Goal: Complete application form: Complete application form

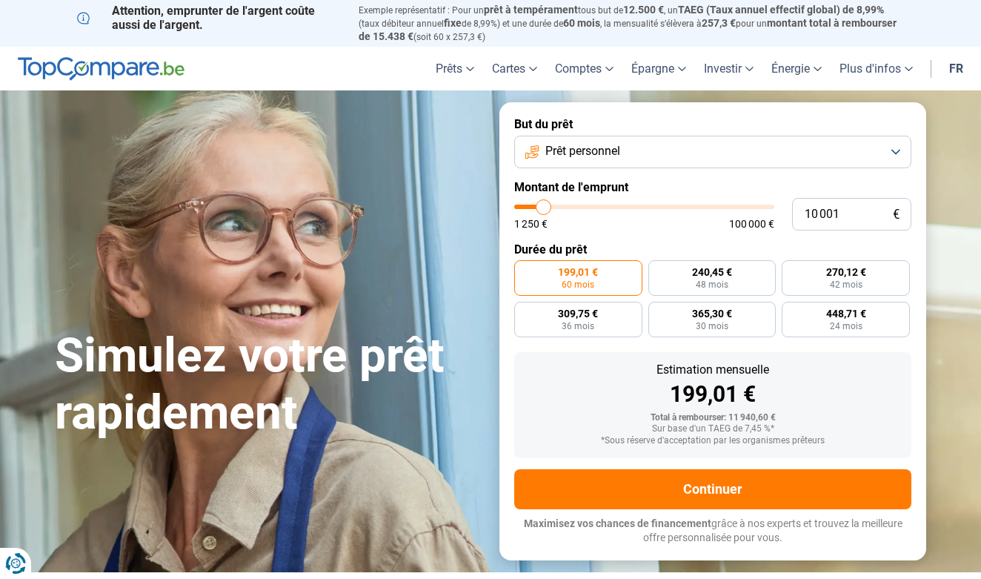
click at [688, 143] on button "Prêt personnel" at bounding box center [712, 152] width 397 height 33
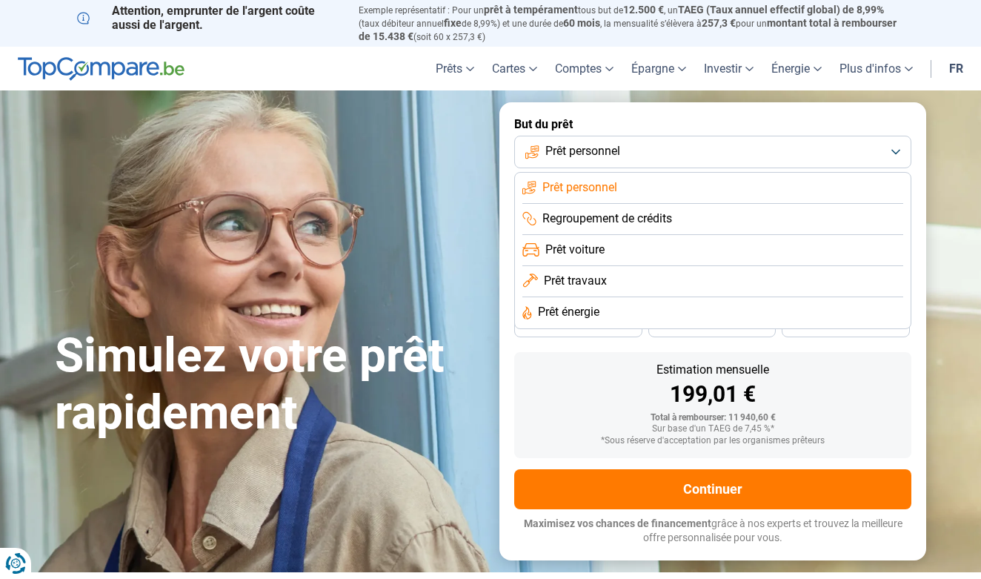
click at [559, 275] on span "Prêt travaux" at bounding box center [575, 281] width 63 height 16
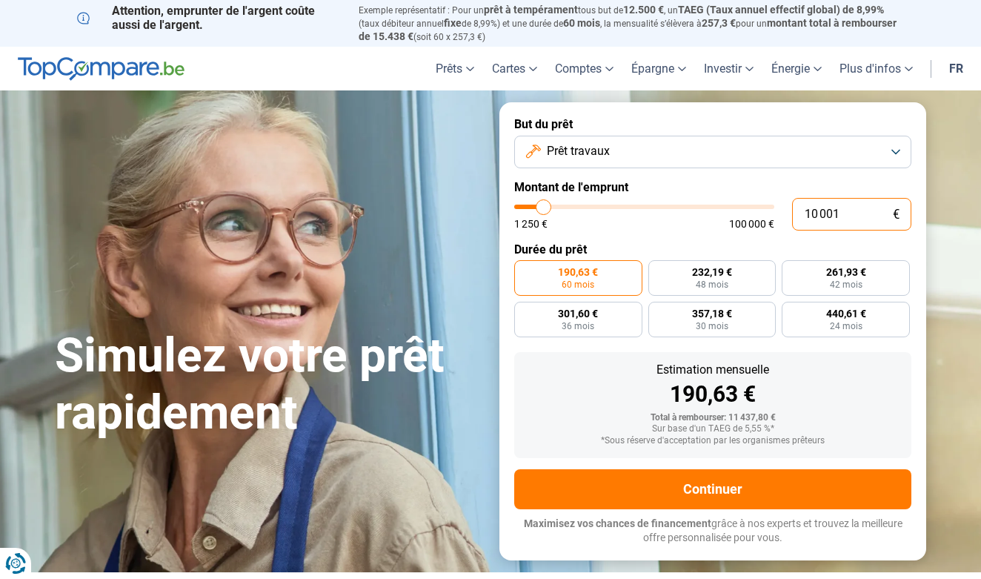
click at [849, 220] on input "10 001" at bounding box center [851, 214] width 119 height 33
type input "1 000"
type input "1250"
type input "100"
type input "1250"
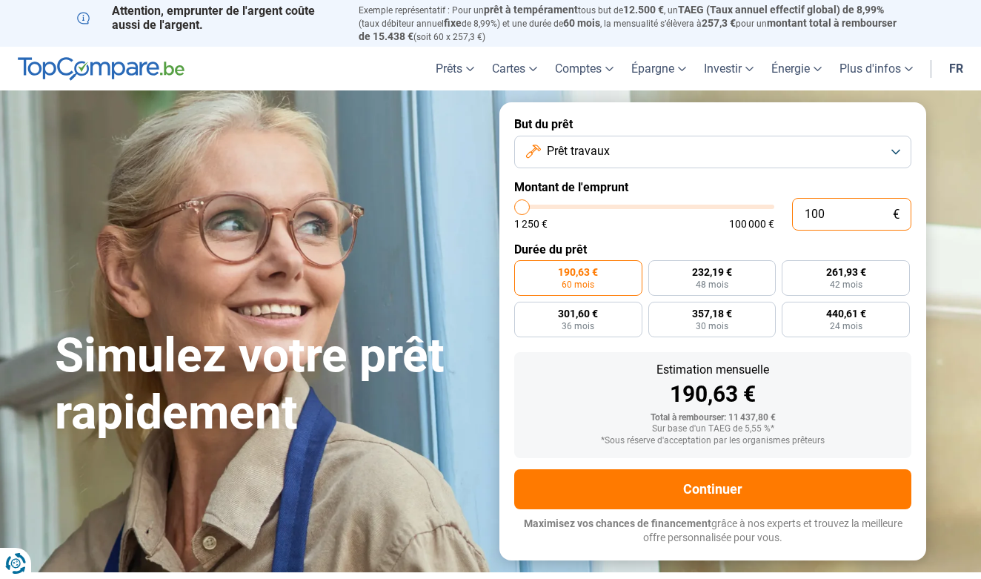
type input "10"
type input "1250"
type input "1"
type input "1250"
type input "0"
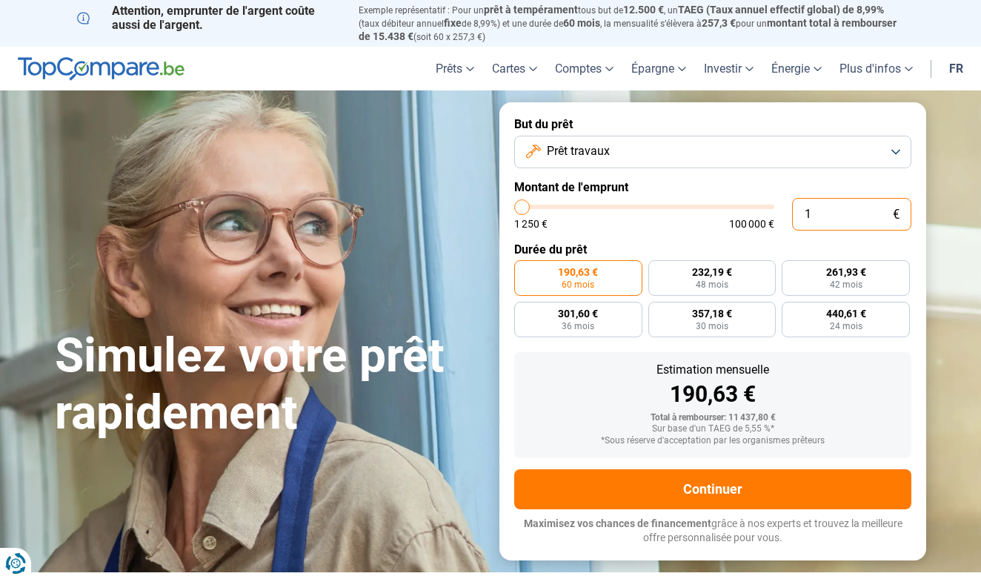
type input "1250"
type input "1 250"
type input "1250"
radio input "true"
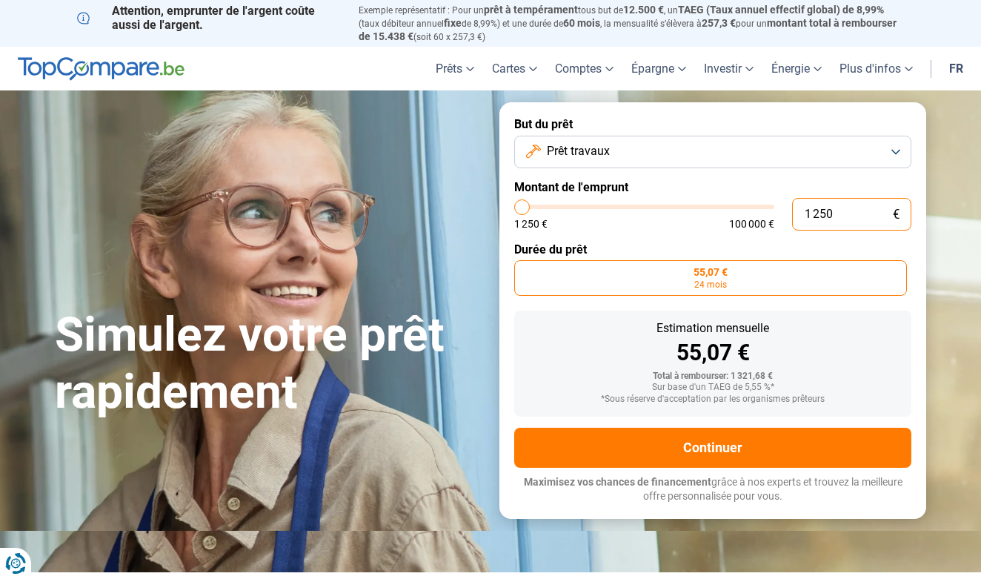
type input "12 508"
type input "12500"
type input "125 080"
type input "100000"
type input "12 508"
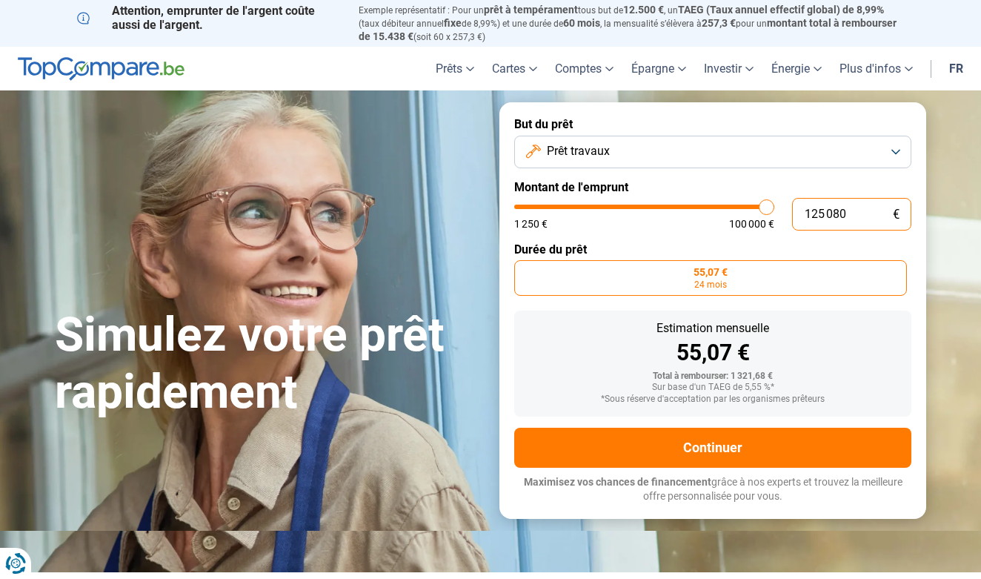
type input "12500"
type input "1 250"
type input "1250"
type input "125"
type input "1250"
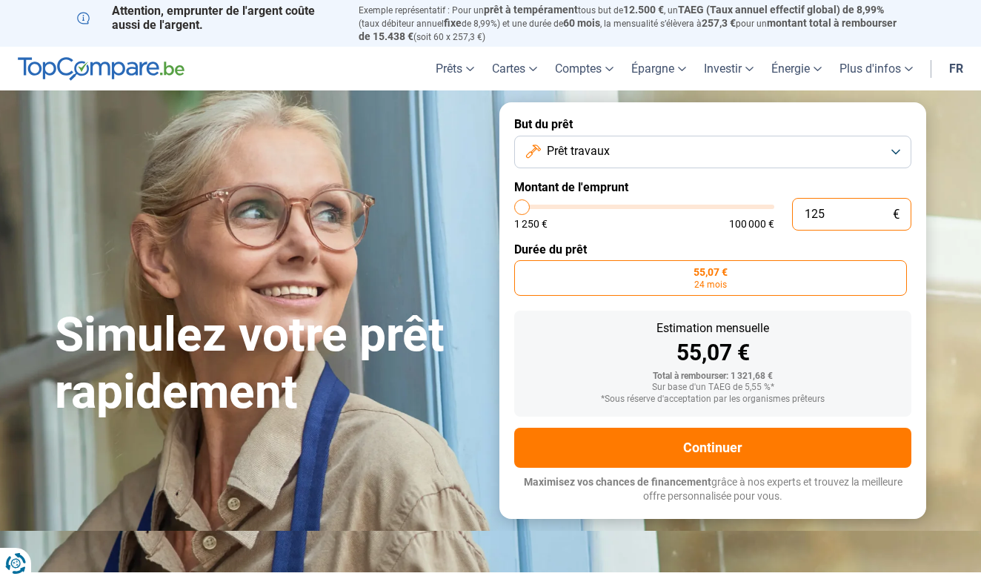
type input "12"
type input "1250"
type input "1"
type input "1250"
type input "0"
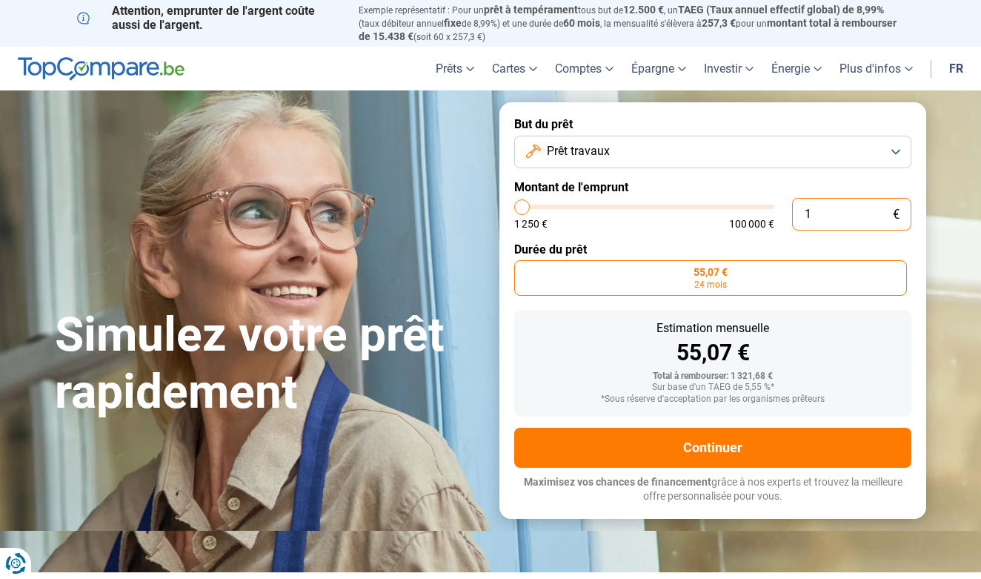
type input "1250"
type input "8"
type input "1250"
type input "80"
type input "1250"
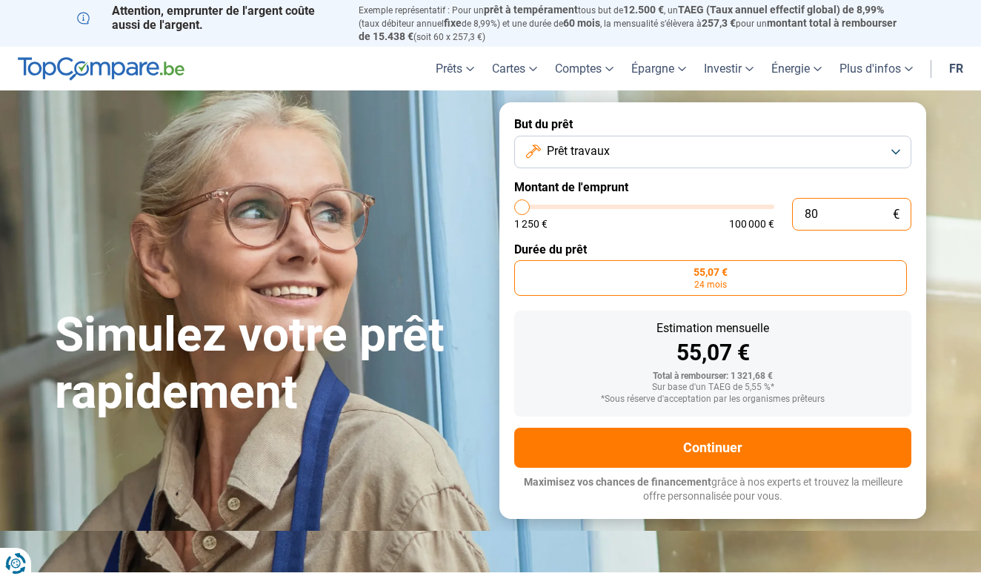
type input "800"
type input "1250"
type input "8 000"
type input "8000"
type input "80 000"
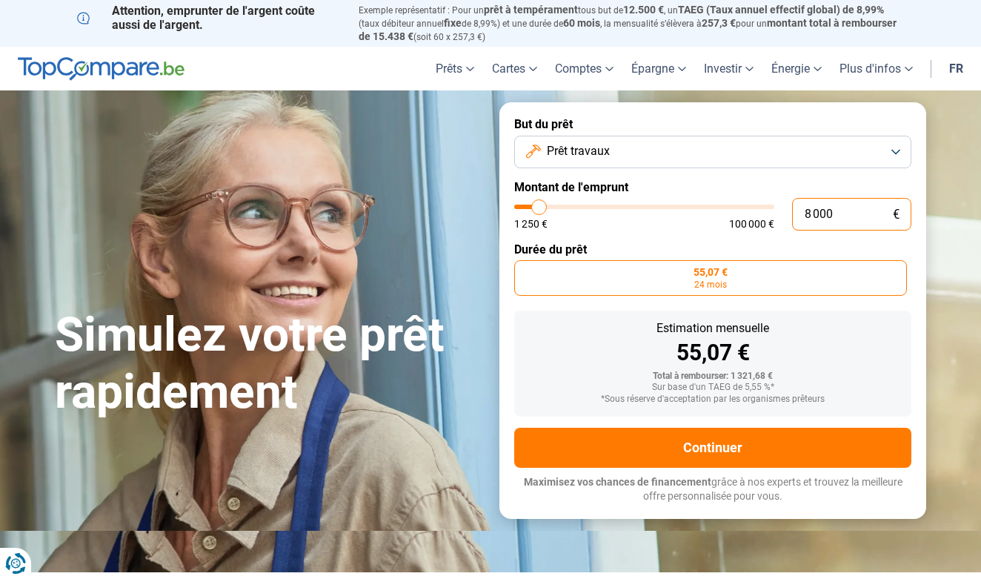
type input "80000"
radio input "false"
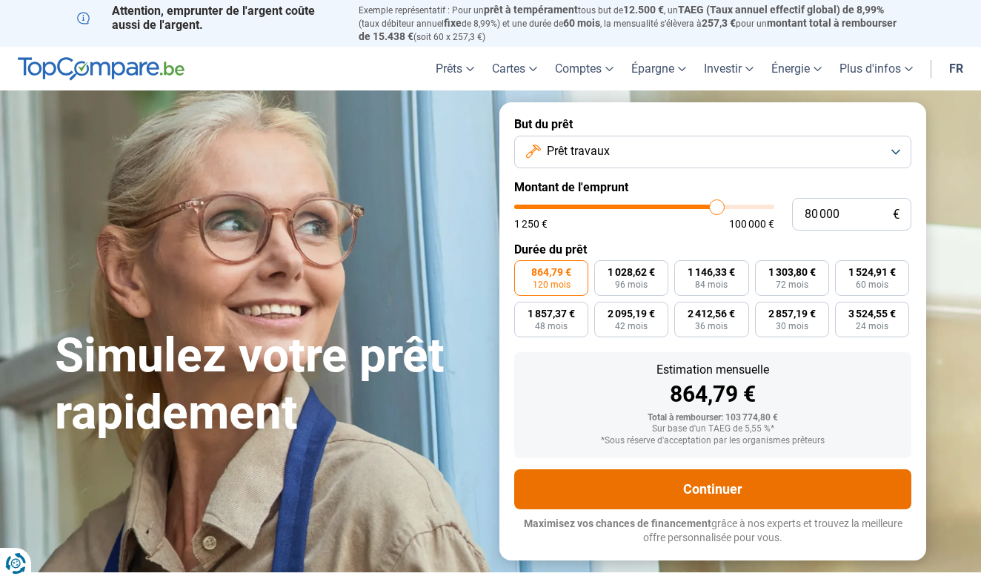
click at [621, 490] on button "Continuer" at bounding box center [712, 489] width 397 height 40
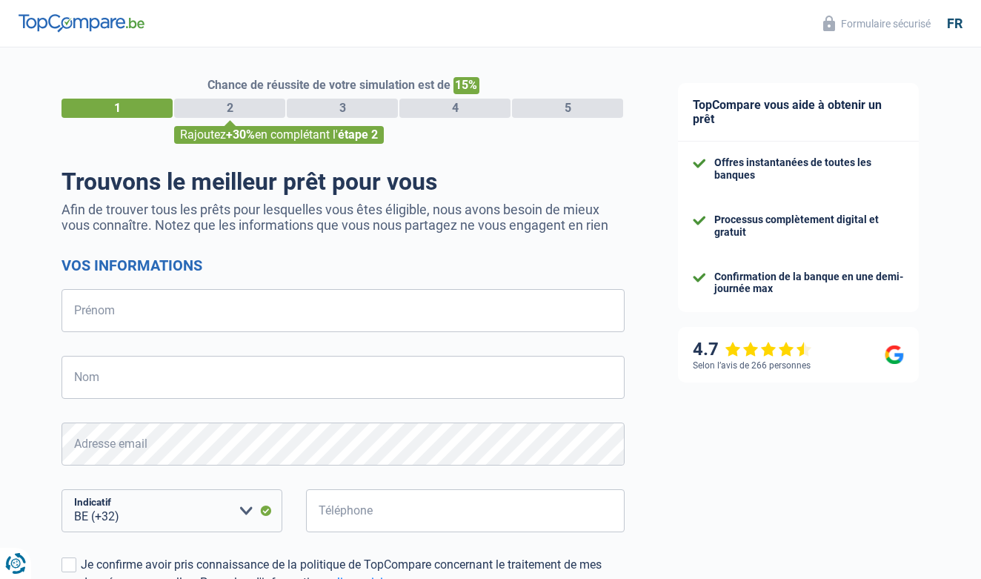
select select "32"
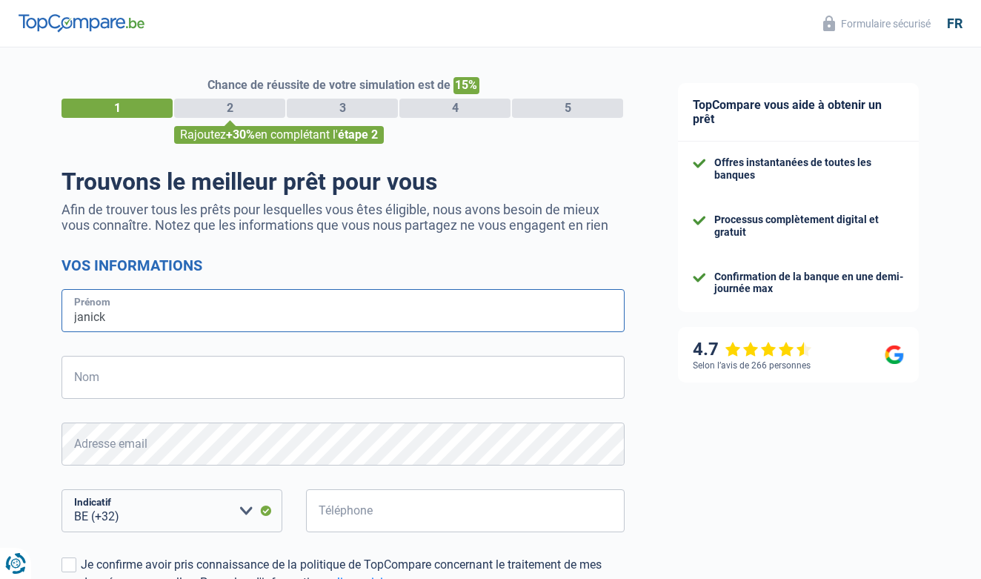
type input "janick"
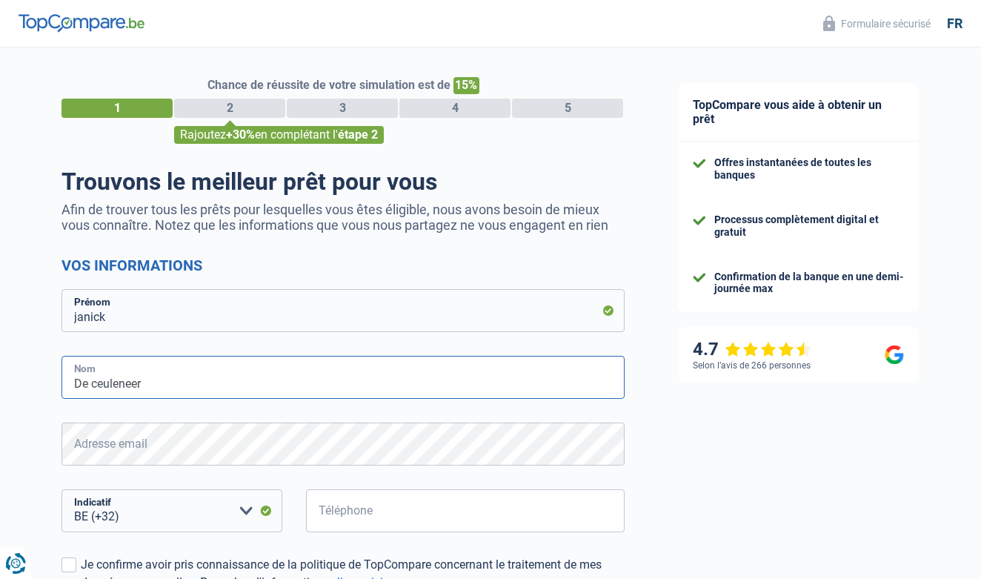
type input "De ceuleneer"
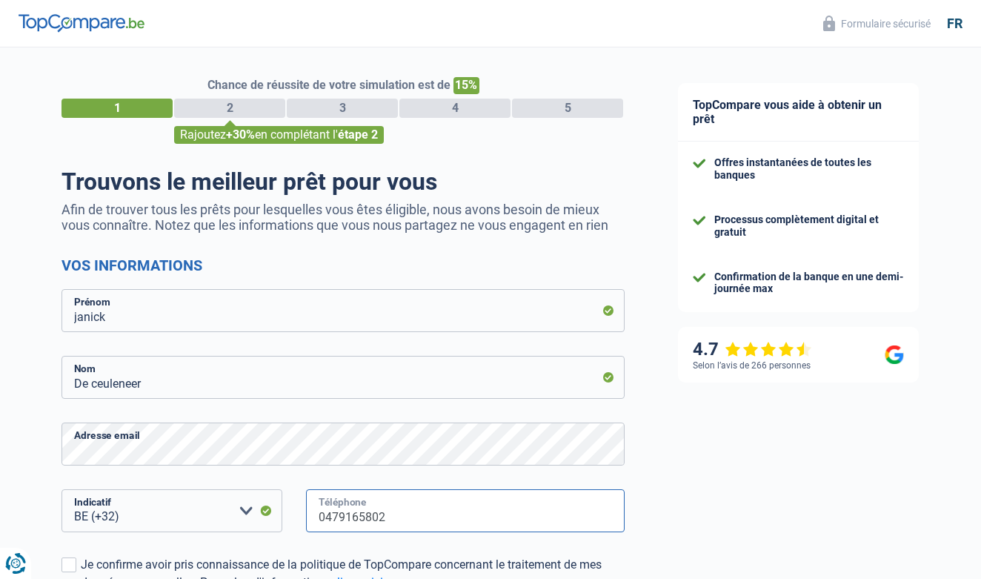
type input "0479165802"
click at [941, 359] on div "TopCompare vous aide à obtenir un prêt Offres instantanées de toutes les banque…" at bounding box center [816, 426] width 330 height 758
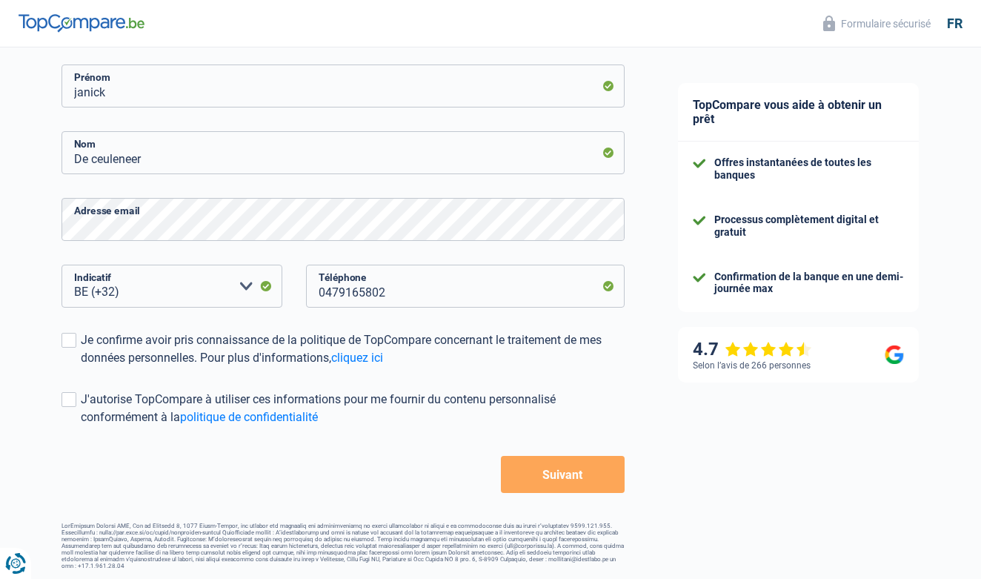
scroll to position [219, 0]
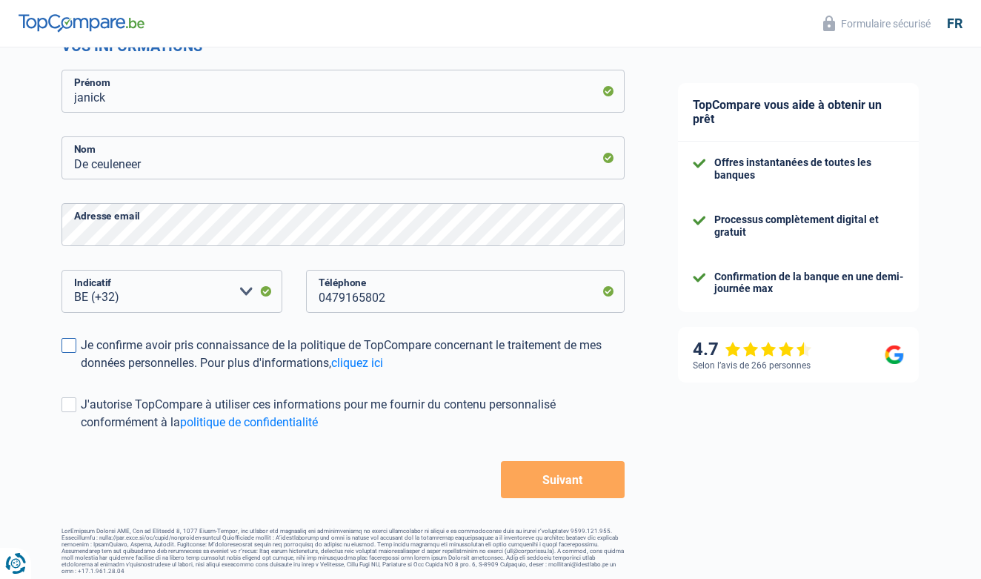
click at [78, 347] on label "Je confirme avoir pris connaissance de la politique de TopCompare concernant le…" at bounding box center [342, 354] width 563 height 36
click at [81, 372] on input "Je confirme avoir pris connaissance de la politique de TopCompare concernant le…" at bounding box center [81, 372] width 0 height 0
click at [88, 406] on div "J'autorise TopCompare à utiliser ces informations pour me fournir du contenu pe…" at bounding box center [353, 414] width 544 height 36
click at [81, 431] on input "J'autorise TopCompare à utiliser ces informations pour me fournir du contenu pe…" at bounding box center [81, 431] width 0 height 0
click at [552, 488] on button "Suivant" at bounding box center [563, 479] width 124 height 37
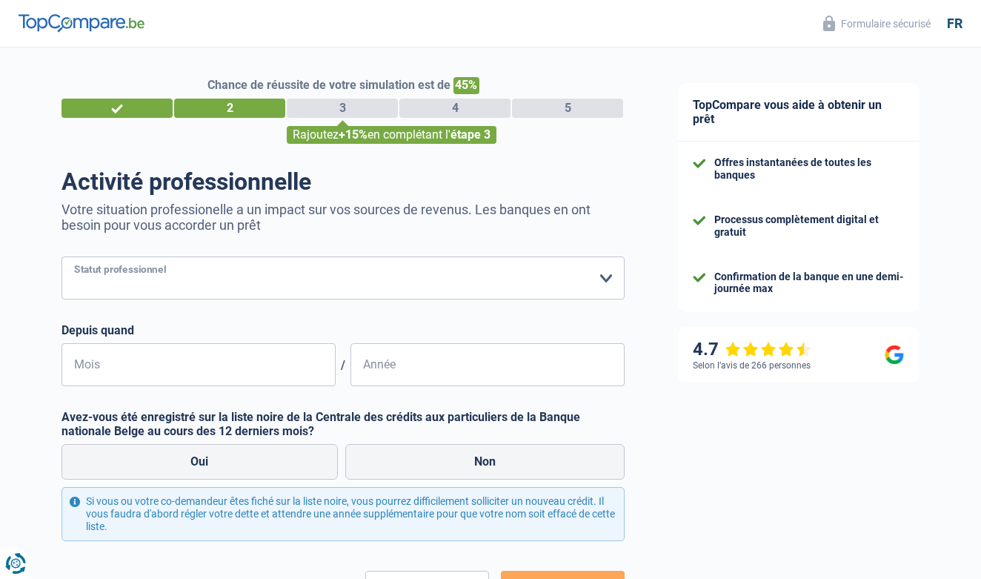
select select "mutuality"
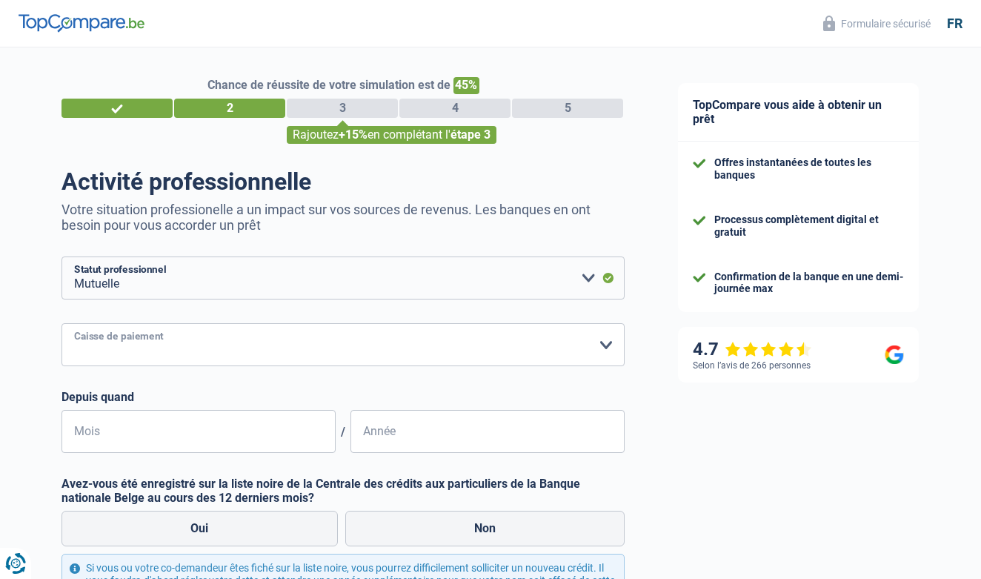
select select "solidaris"
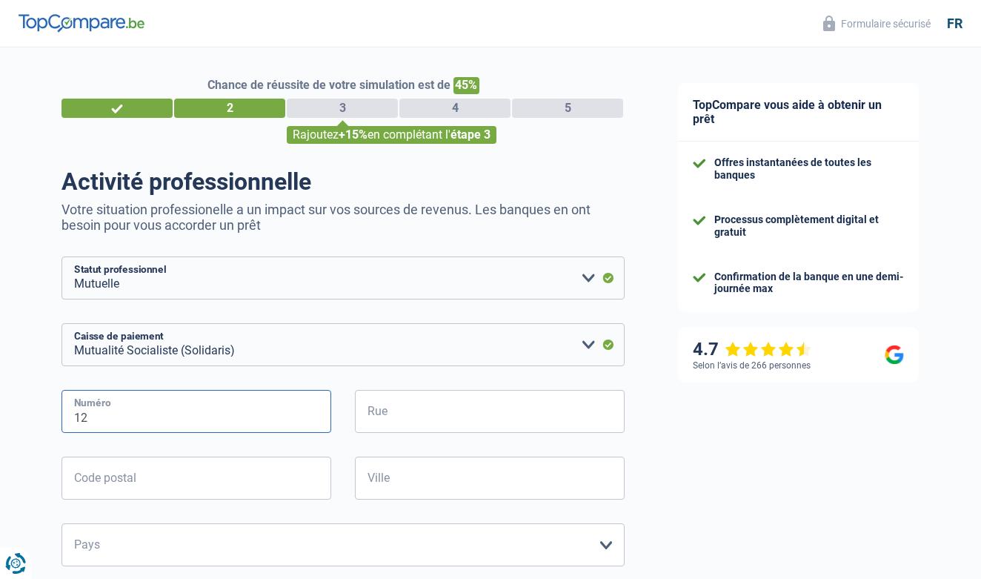
type input "12"
type input "4500"
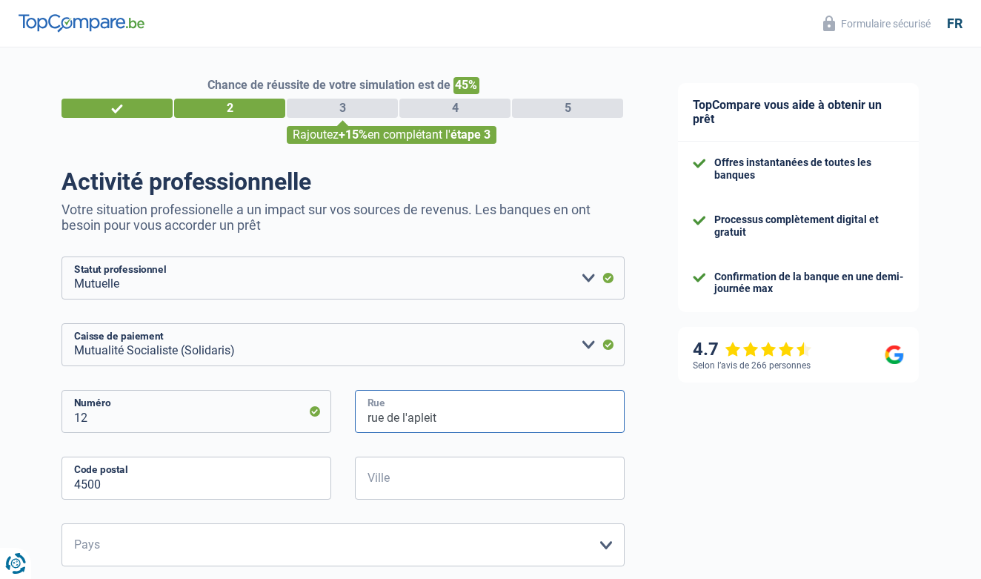
type input "rue de l'apleit"
type input "huy"
select select "BE"
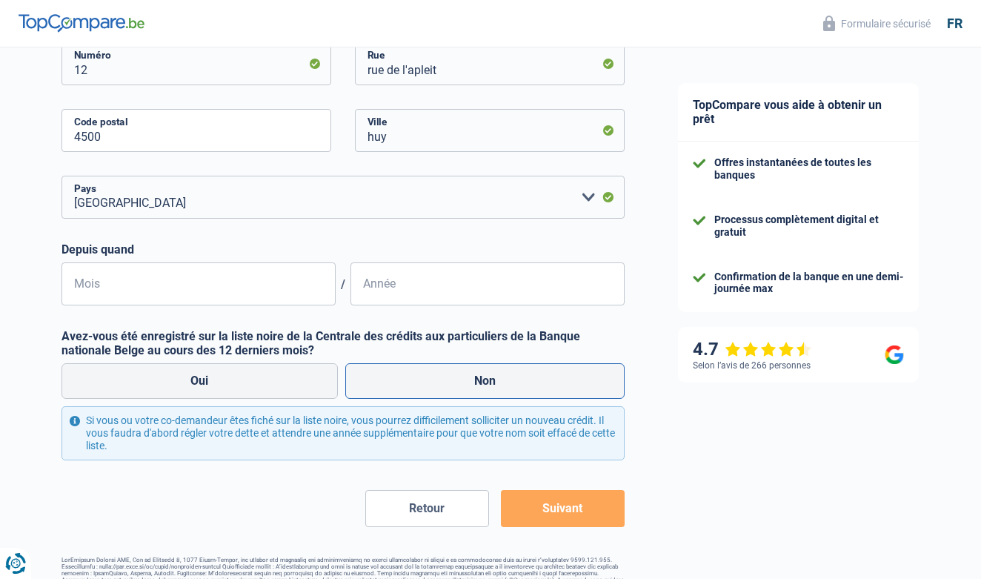
click at [442, 382] on label "Non" at bounding box center [485, 381] width 280 height 36
click at [442, 382] on input "Non" at bounding box center [485, 381] width 280 height 36
radio input "true"
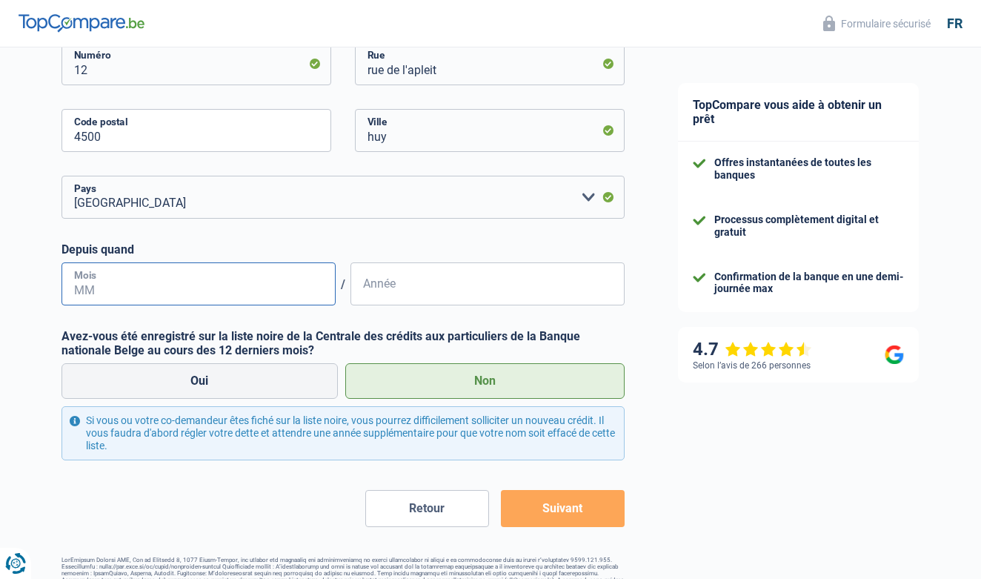
click at [264, 272] on input "Mois" at bounding box center [198, 283] width 274 height 43
click at [423, 278] on input "Année" at bounding box center [487, 283] width 274 height 43
type input "2011"
click at [252, 292] on input "Mois" at bounding box center [198, 283] width 274 height 43
type input "06"
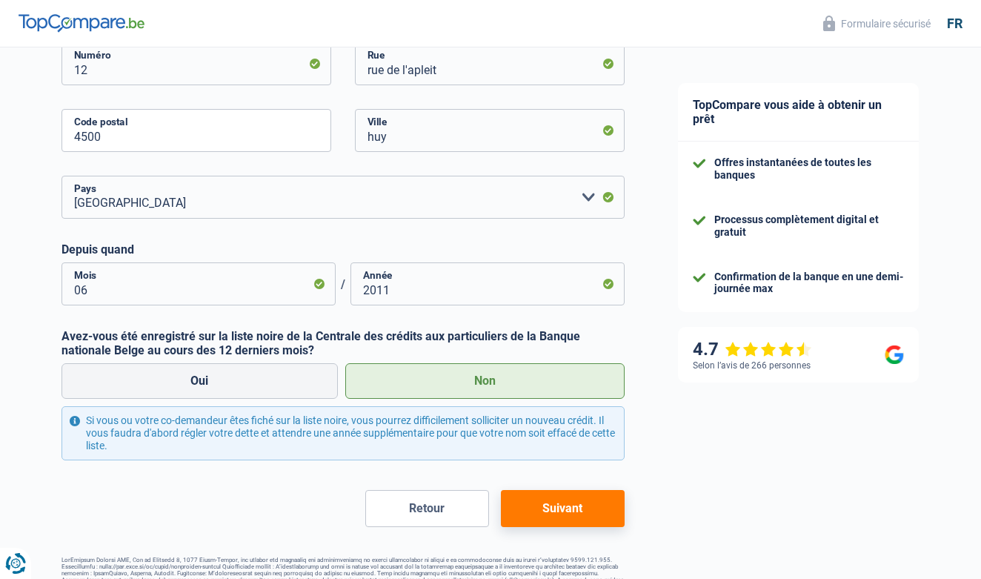
click at [569, 503] on button "Suivant" at bounding box center [563, 508] width 124 height 37
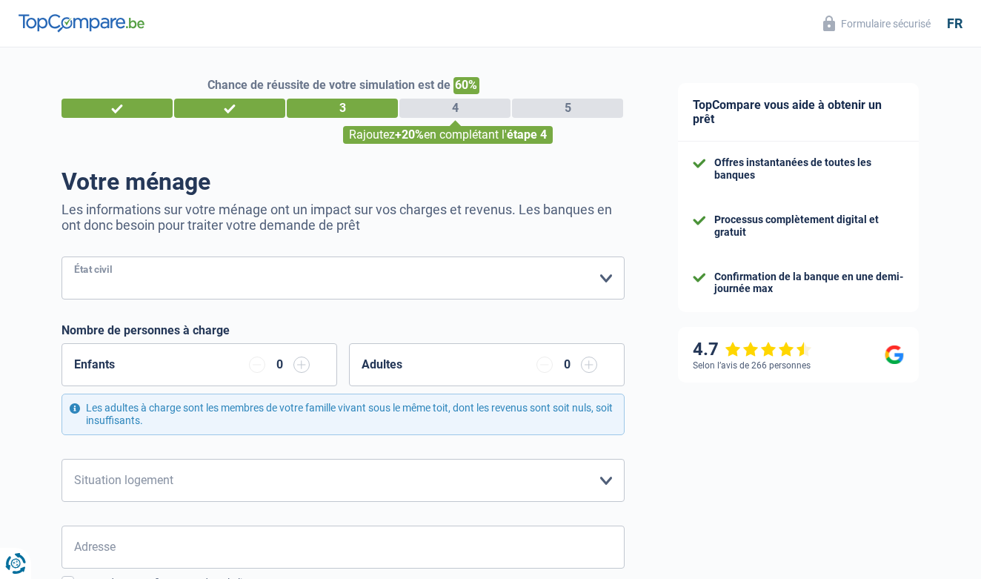
select select "single"
click at [303, 367] on input "button" at bounding box center [301, 364] width 16 height 16
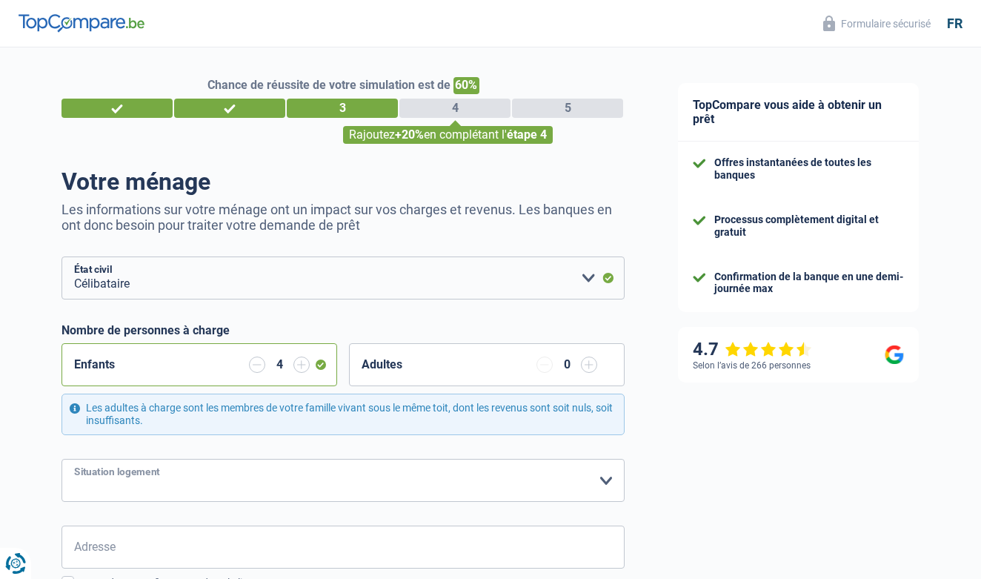
select select "rents"
type input "[GEOGRAPHIC_DATA]"
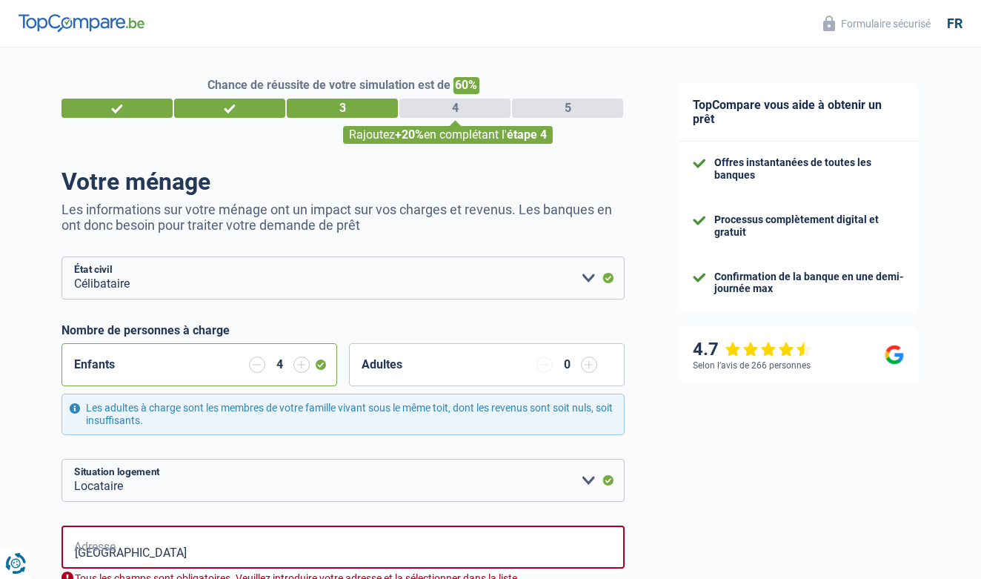
scroll to position [367, 0]
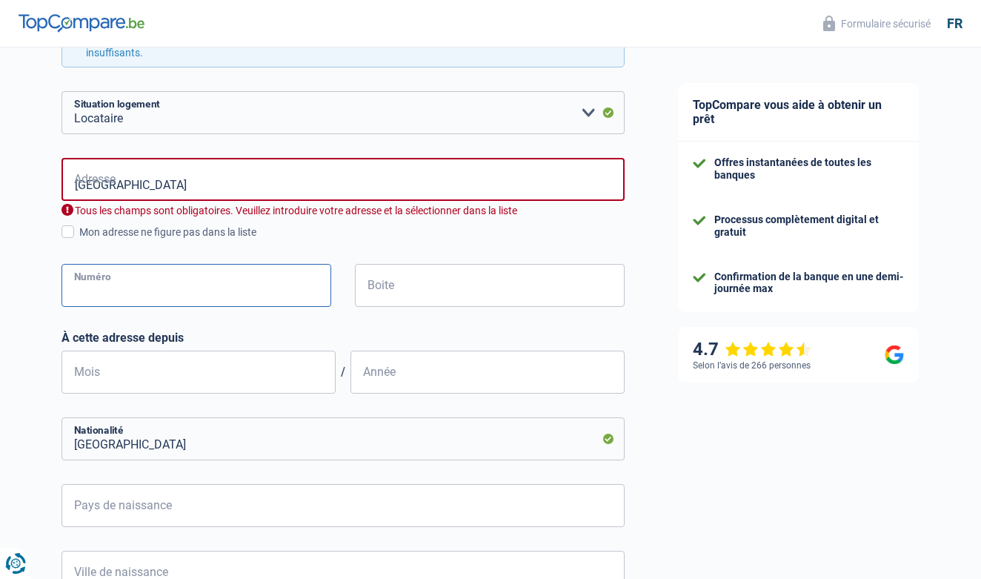
type input "§"
type input "6"
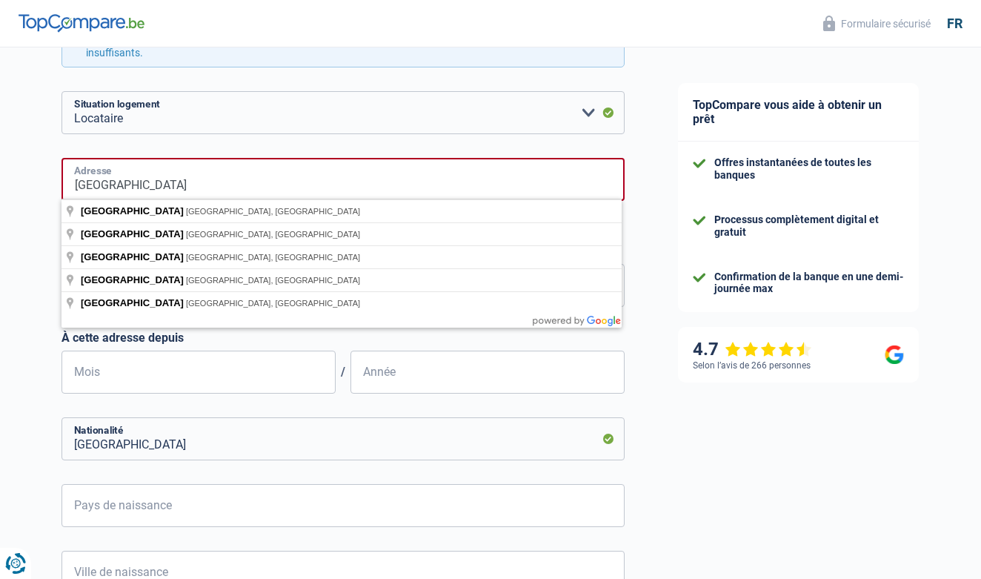
click at [160, 176] on input "[GEOGRAPHIC_DATA]" at bounding box center [342, 179] width 563 height 43
type input "[STREET_ADDRESS]"
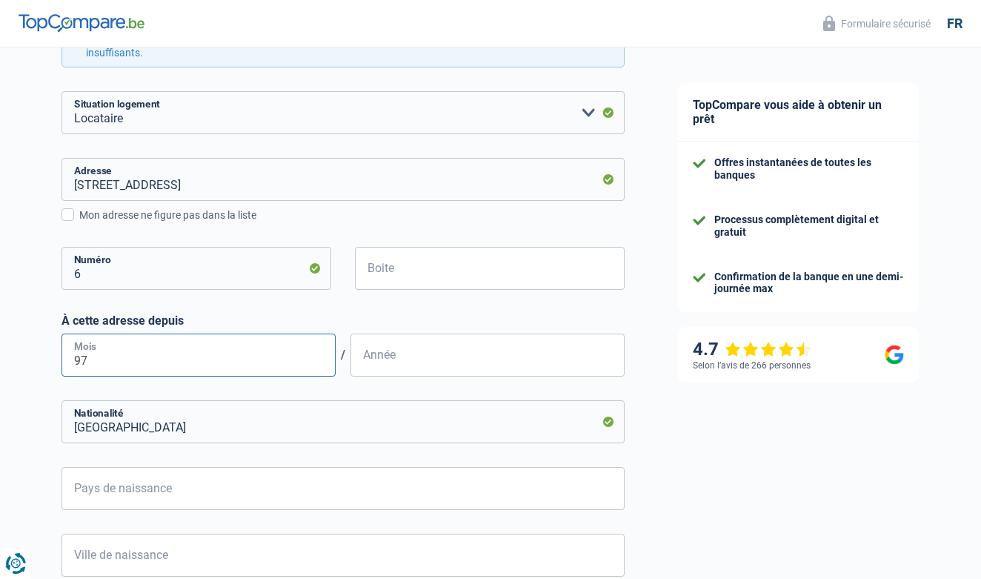
type input "9"
type input "07"
type input "2022"
type input "b"
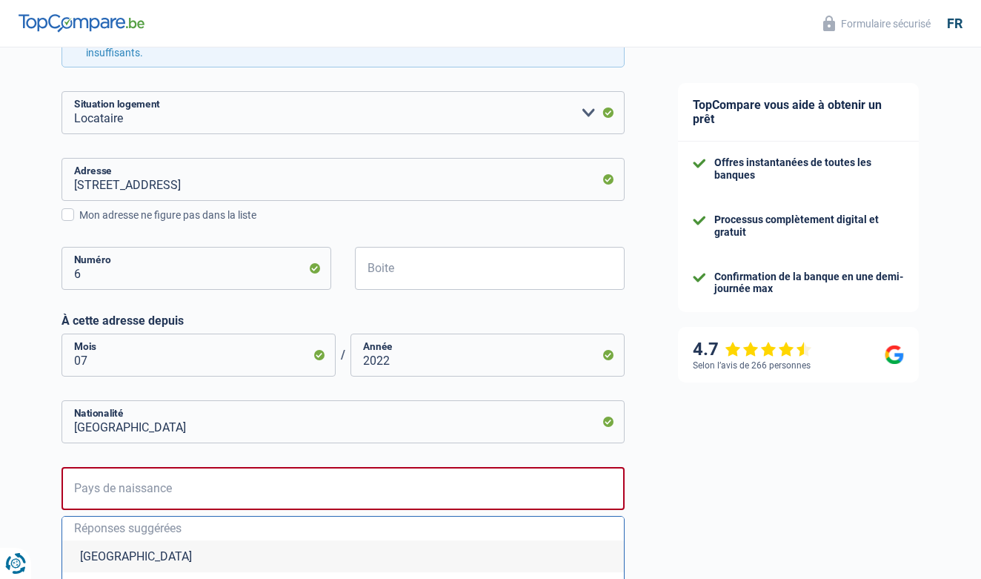
click at [141, 547] on li "[GEOGRAPHIC_DATA]" at bounding box center [342, 556] width 561 height 32
type input "[GEOGRAPHIC_DATA]"
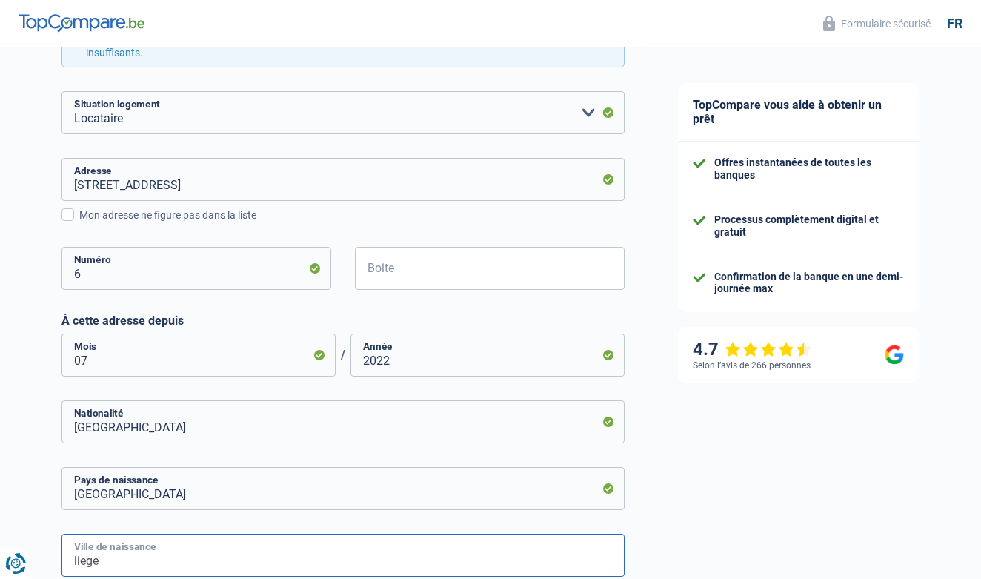
type input "liege"
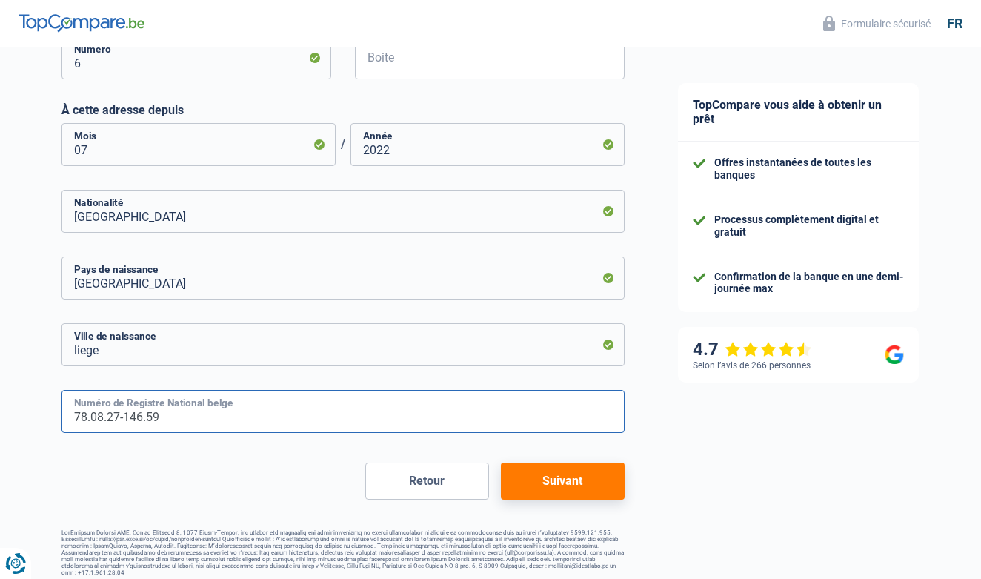
type input "78.08.27-146.59"
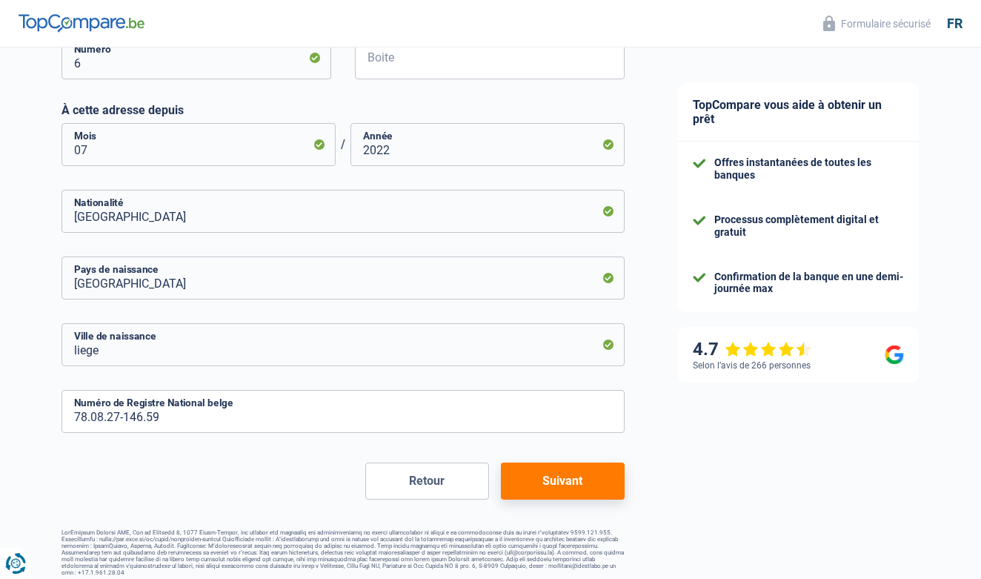
click at [569, 471] on button "Suivant" at bounding box center [563, 480] width 124 height 37
select select "familyAllowances"
select select "mutualityIndemnity"
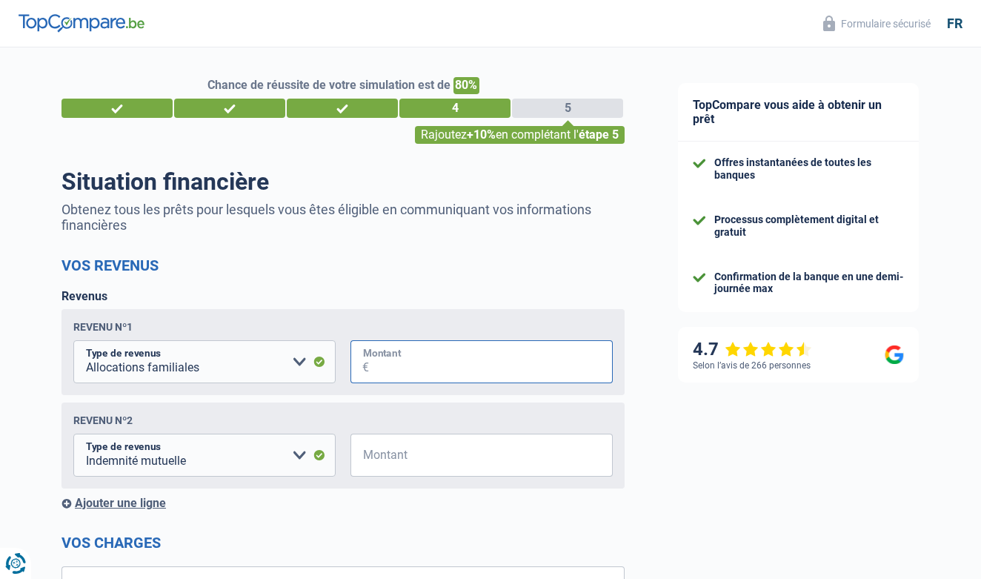
click at [404, 356] on input "Montant" at bounding box center [491, 361] width 244 height 43
click at [423, 454] on input "Montant" at bounding box center [491, 454] width 244 height 43
click at [401, 369] on input "Montant" at bounding box center [491, 361] width 244 height 43
type input "1.354"
click at [451, 434] on input "Montant" at bounding box center [491, 454] width 244 height 43
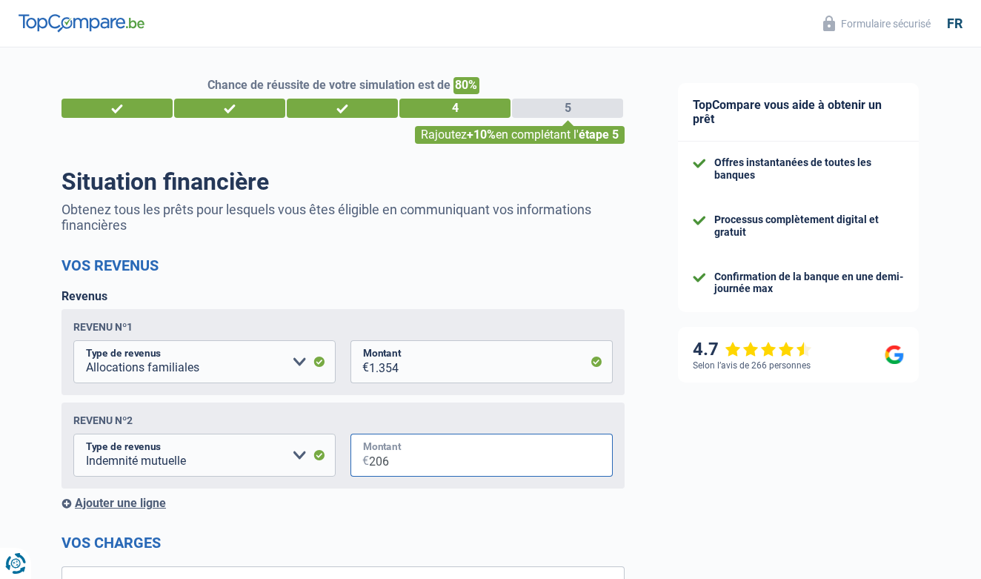
type input "2.067"
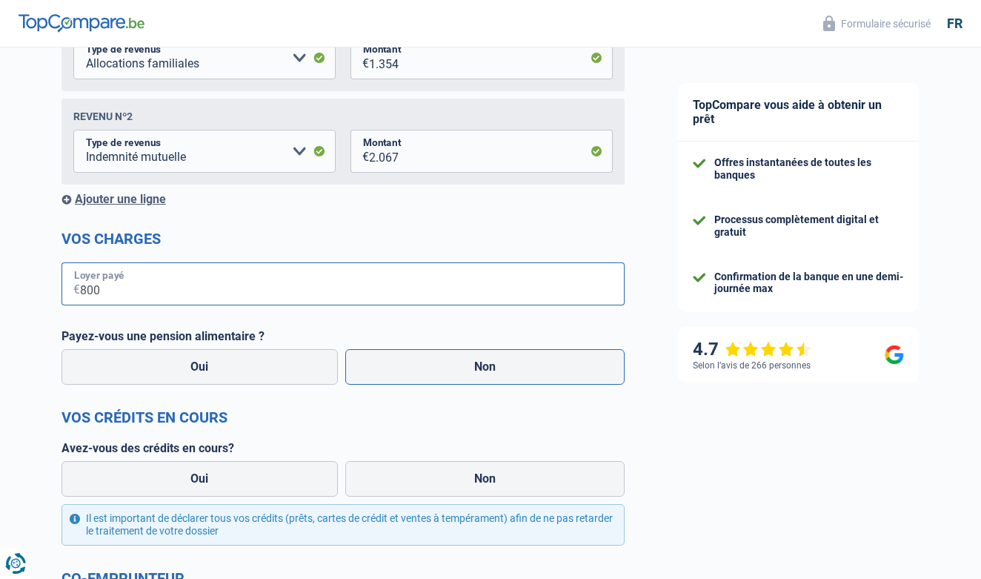
type input "800"
click at [456, 353] on label "Non" at bounding box center [485, 367] width 280 height 36
click at [456, 353] on input "Non" at bounding box center [485, 367] width 280 height 36
radio input "true"
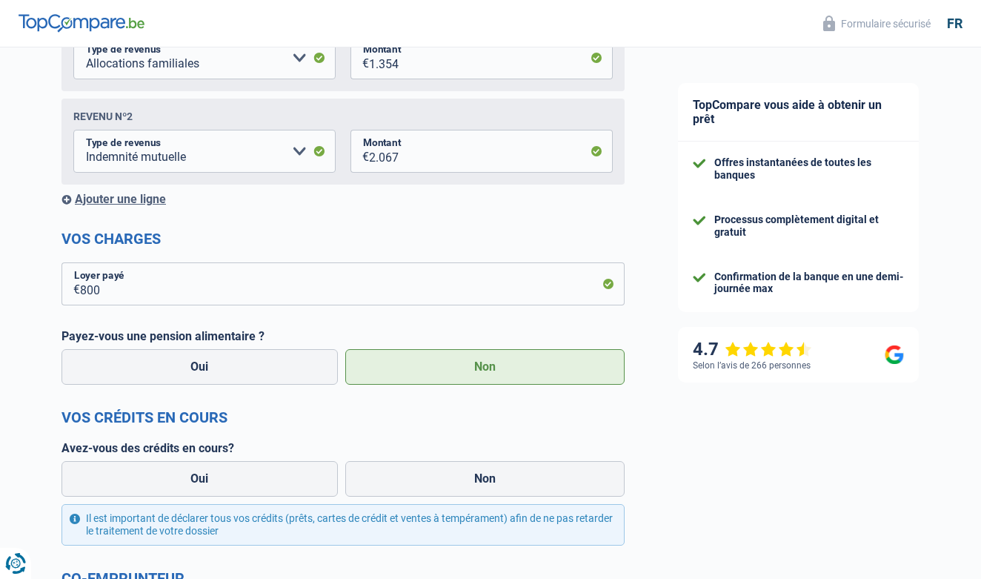
click at [156, 198] on div "Ajouter une ligne" at bounding box center [342, 199] width 563 height 14
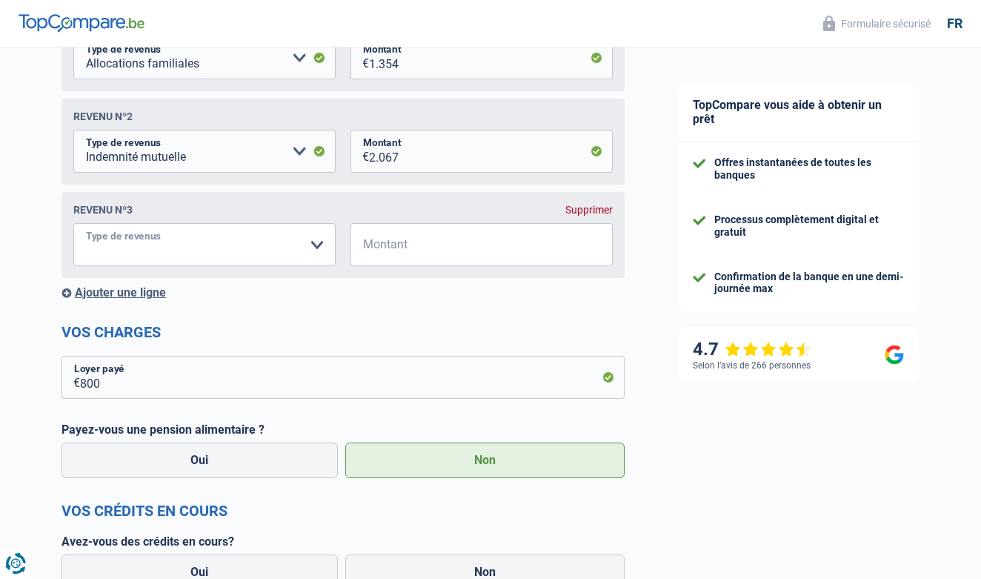
select select "alimony"
click at [402, 242] on input "Montant" at bounding box center [491, 244] width 244 height 43
type input "171"
click at [919, 463] on div "TopCompare vous aide à obtenir un prêt Offres instantanées de toutes les banque…" at bounding box center [816, 347] width 330 height 1207
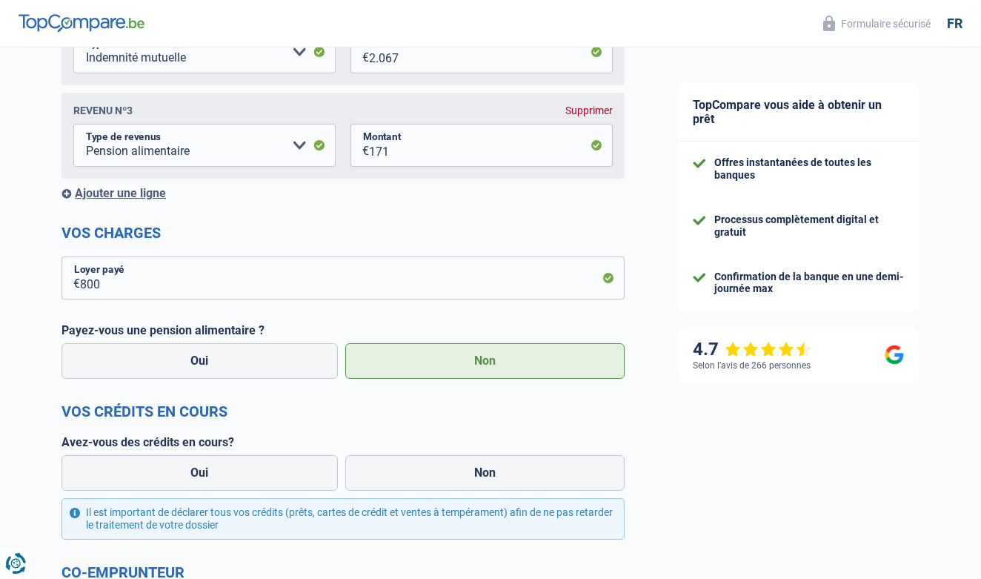
scroll to position [431, 0]
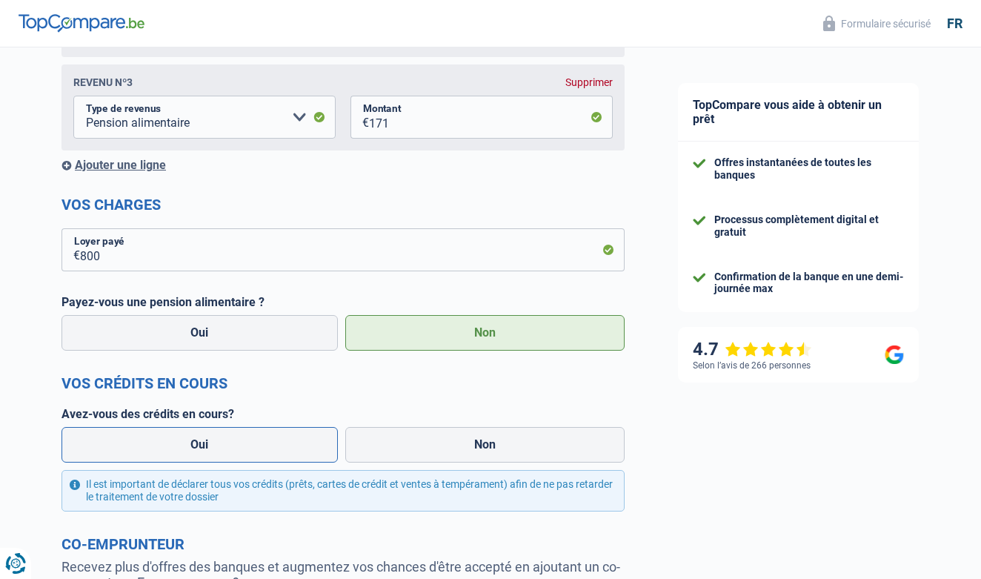
click at [284, 448] on label "Oui" at bounding box center [199, 445] width 276 height 36
click at [284, 448] on input "Oui" at bounding box center [199, 445] width 276 height 36
radio input "true"
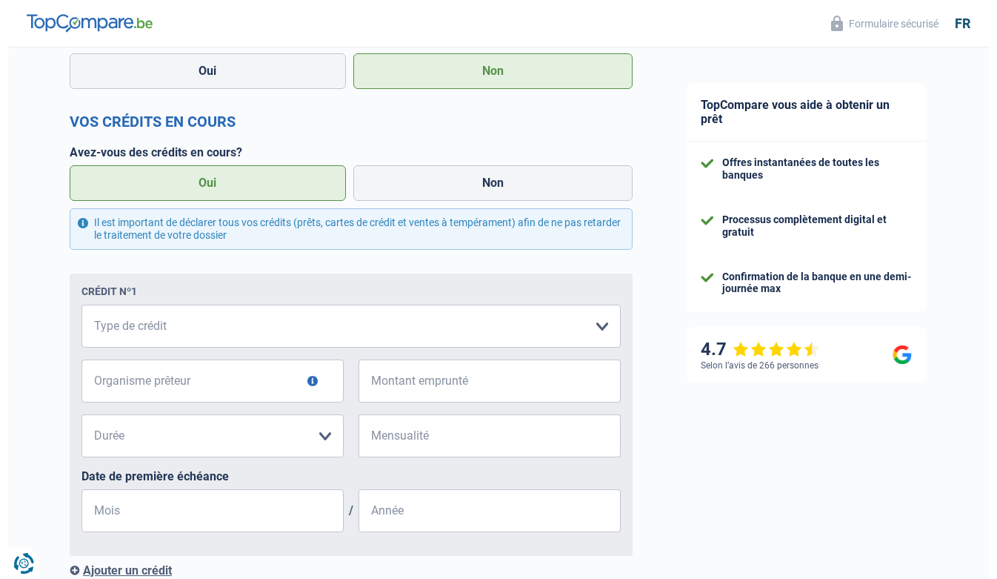
scroll to position [693, 0]
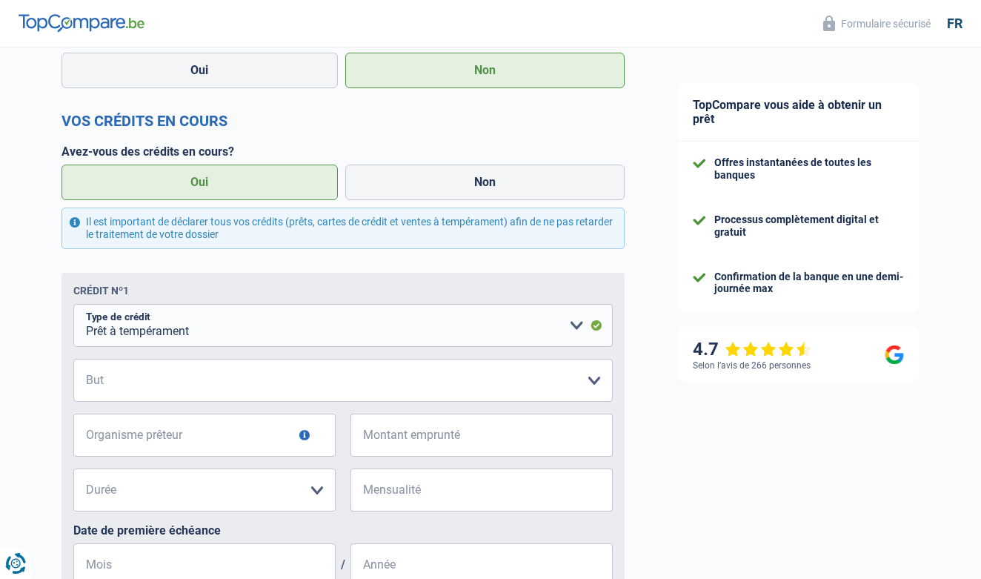
click at [174, 300] on div "Crédit nº1 Carte ou ouverture de crédit Prêt hypothécaire Vente à tempérament P…" at bounding box center [342, 475] width 563 height 404
select select "cardOrCredit"
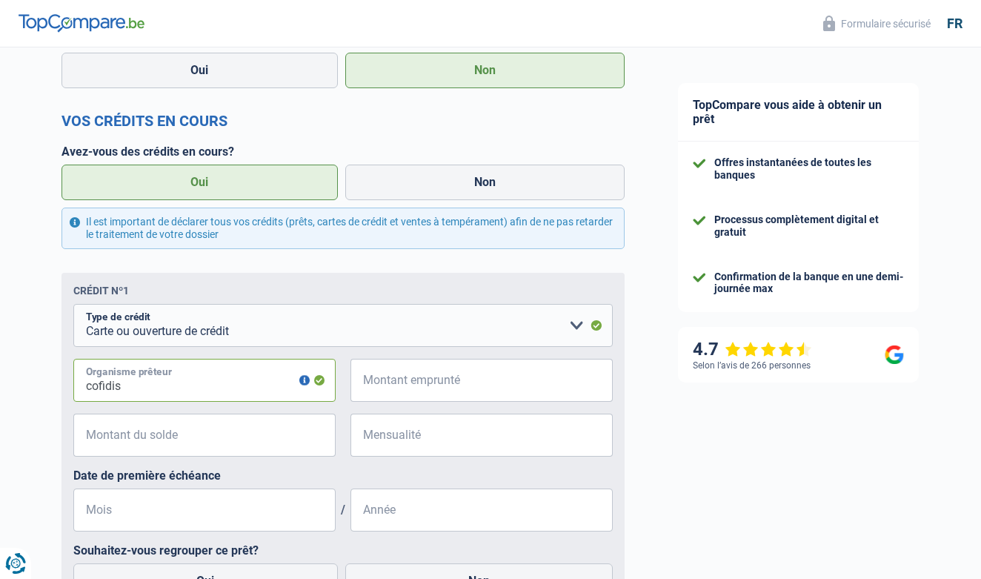
type input "cofidis"
click at [431, 373] on input "Montant emprunté" at bounding box center [491, 380] width 244 height 43
type input "6.000"
click at [461, 433] on input "Mensualité" at bounding box center [491, 434] width 244 height 43
type input "24"
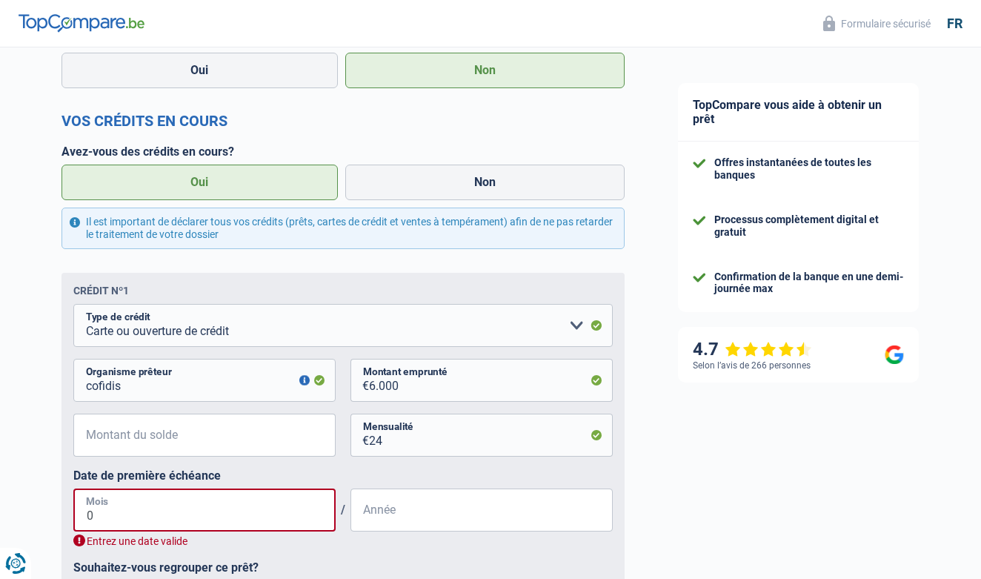
type input "03"
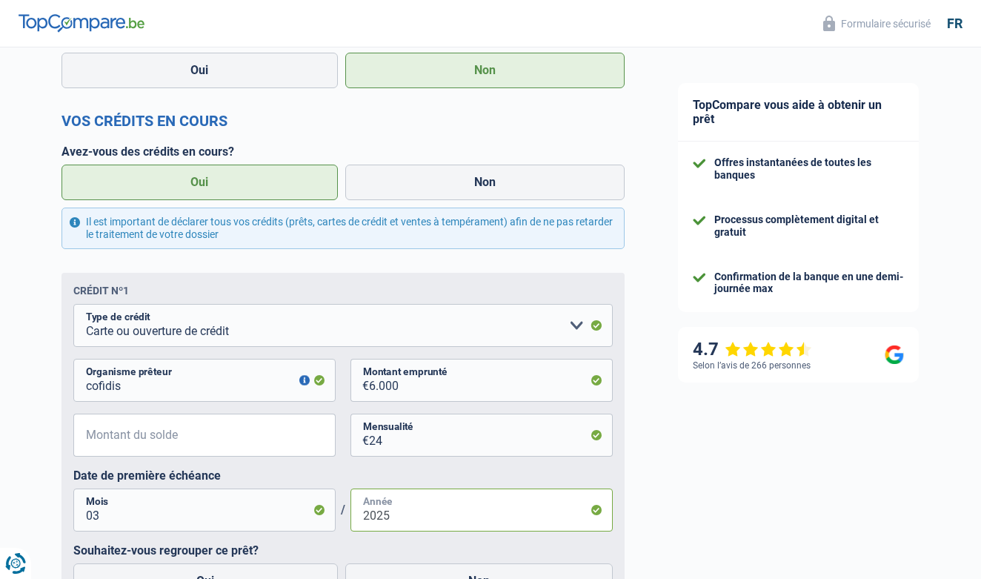
type input "2025"
click at [435, 446] on input "24" at bounding box center [491, 434] width 244 height 43
type input "2"
type input "290"
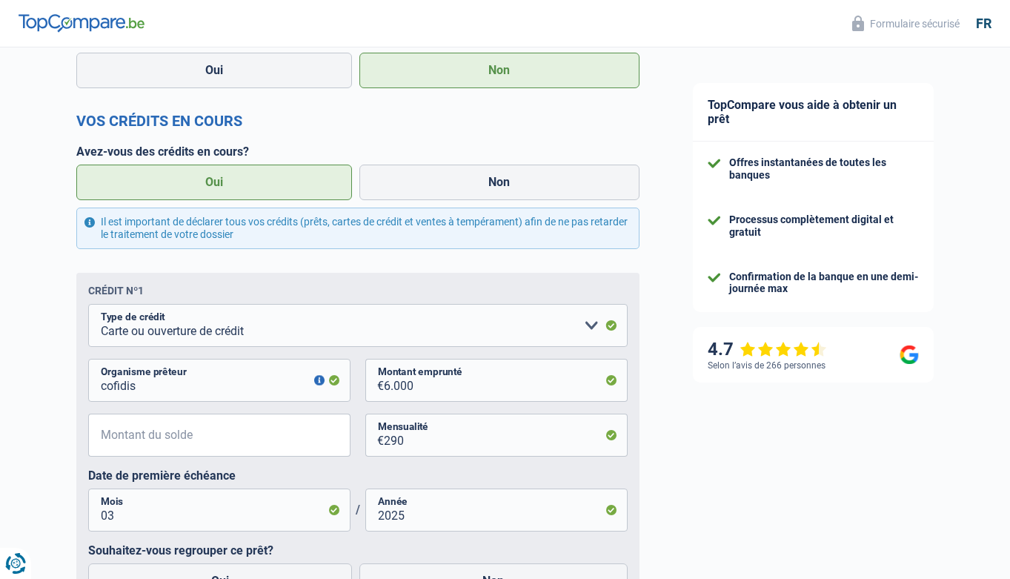
drag, startPoint x: 1006, startPoint y: 436, endPoint x: 1006, endPoint y: 459, distance: 22.2
click at [980, 459] on div "TopCompare vous aide à obtenir un prêt Offres instantanées de toutes les banque…" at bounding box center [838, 155] width 344 height 1602
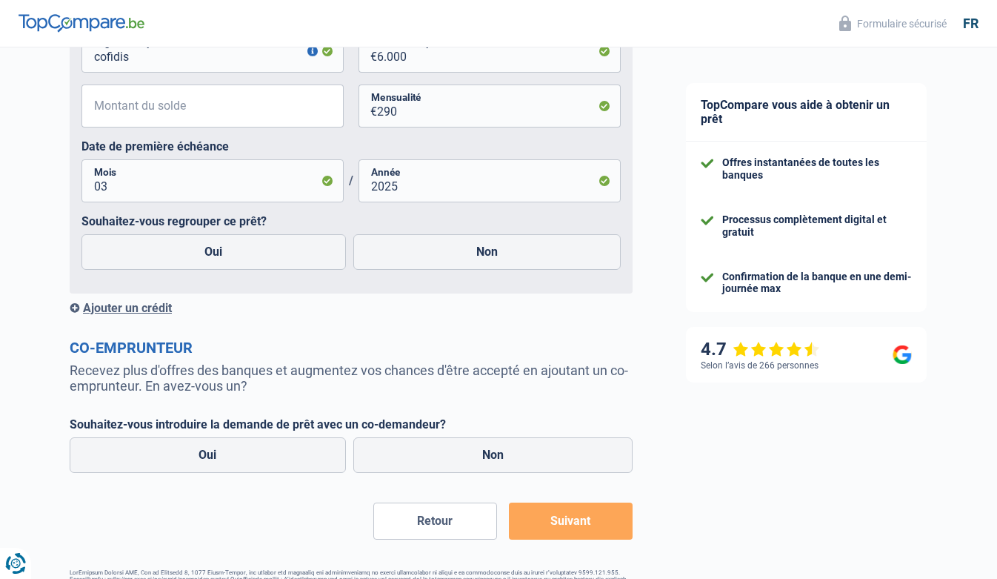
scroll to position [1029, 0]
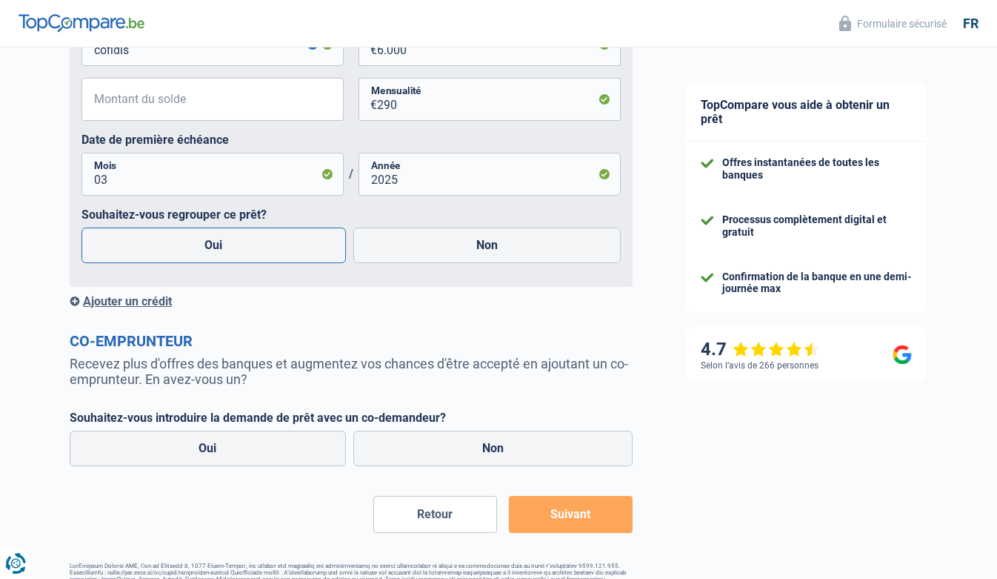
click at [290, 229] on label "Oui" at bounding box center [213, 245] width 264 height 36
click at [290, 229] on input "Oui" at bounding box center [213, 245] width 264 height 36
radio input "true"
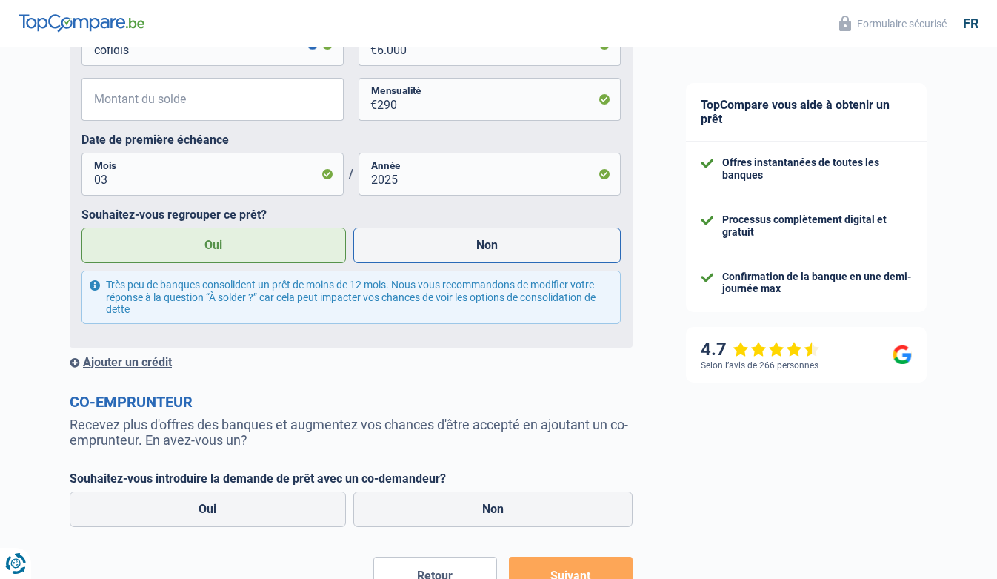
click at [381, 252] on label "Non" at bounding box center [487, 245] width 268 height 36
click at [381, 252] on input "Non" at bounding box center [487, 245] width 268 height 36
radio input "true"
radio input "false"
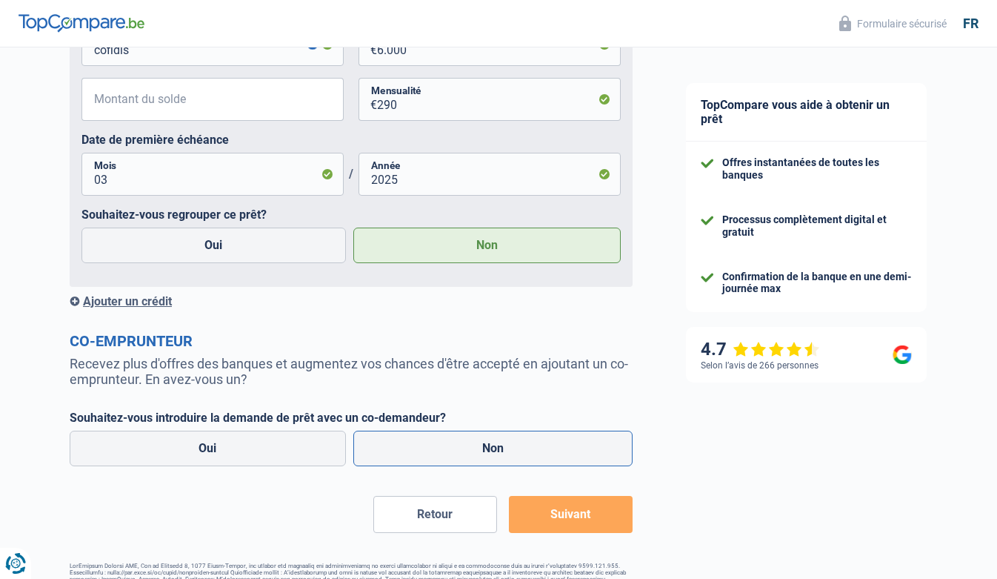
click at [448, 445] on label "Non" at bounding box center [493, 448] width 280 height 36
click at [448, 445] on input "Non" at bounding box center [493, 448] width 280 height 36
radio input "true"
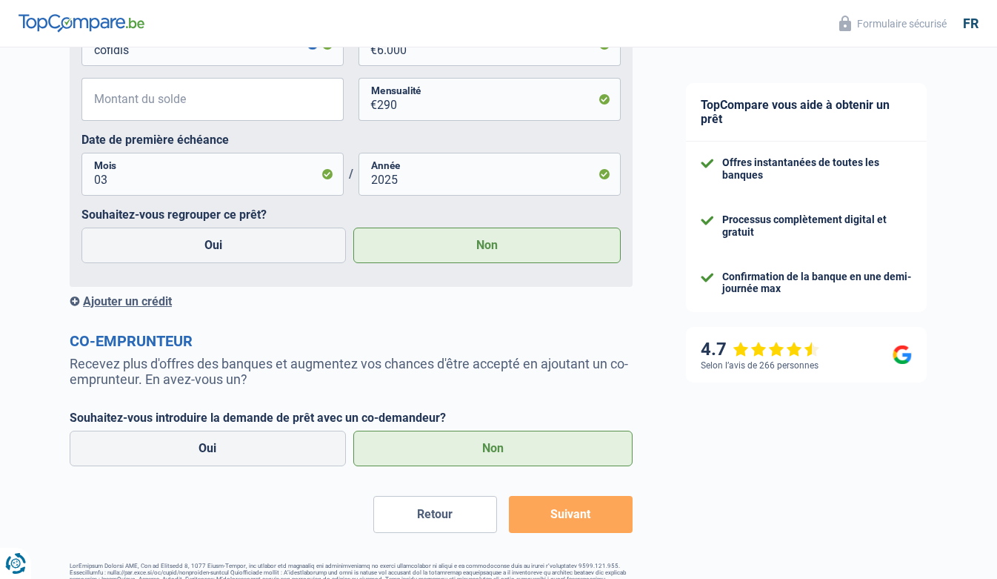
click at [561, 517] on button "Suivant" at bounding box center [571, 514] width 124 height 37
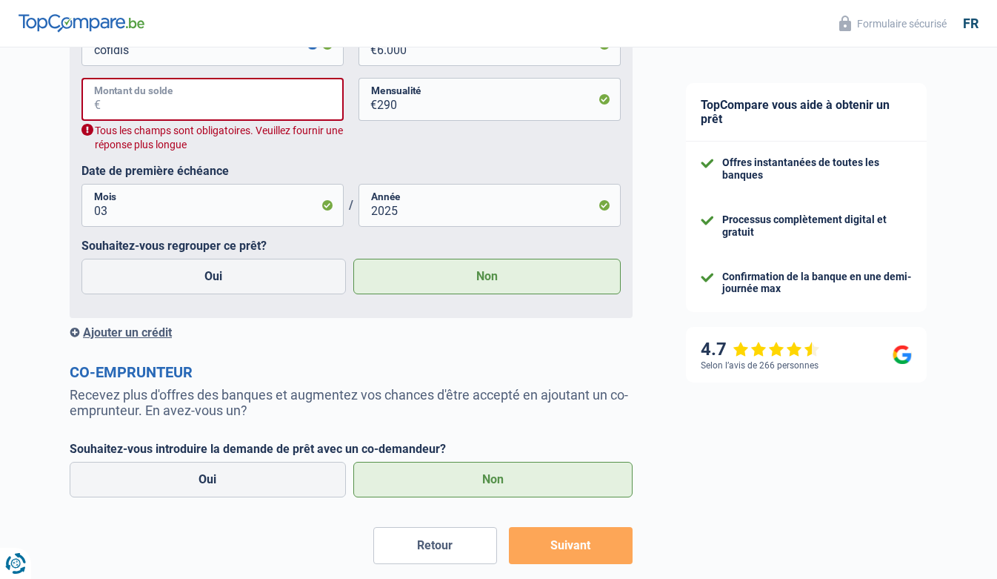
click at [263, 93] on input "Montant du solde" at bounding box center [222, 99] width 243 height 43
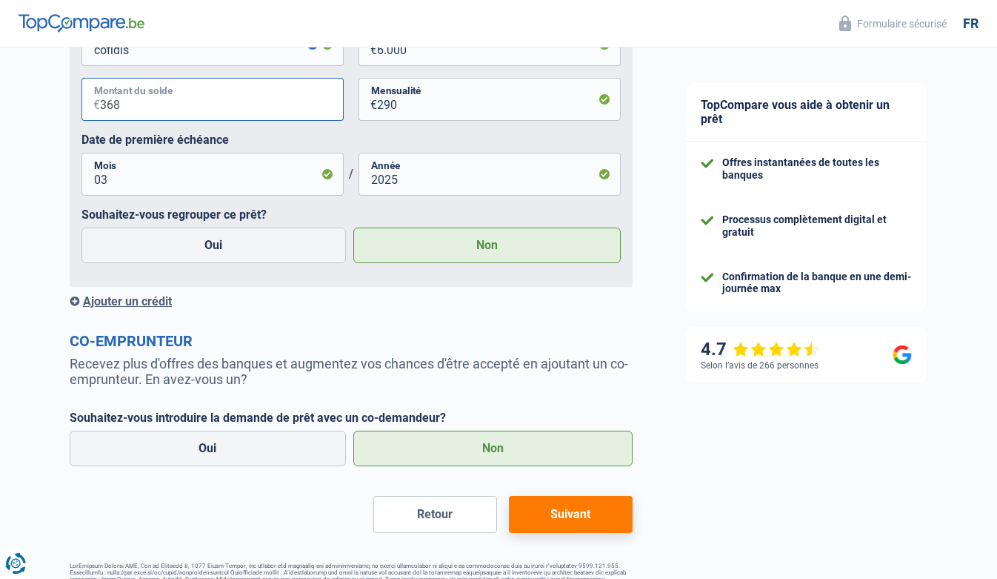
type input "3.680"
click at [547, 518] on button "Suivant" at bounding box center [571, 514] width 124 height 37
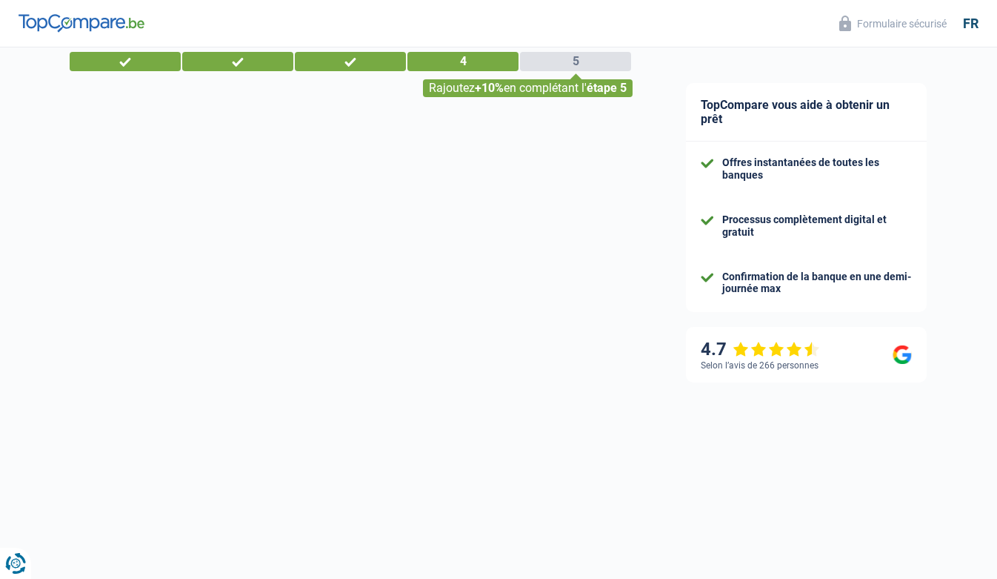
select select "houseOrGarden"
select select "120"
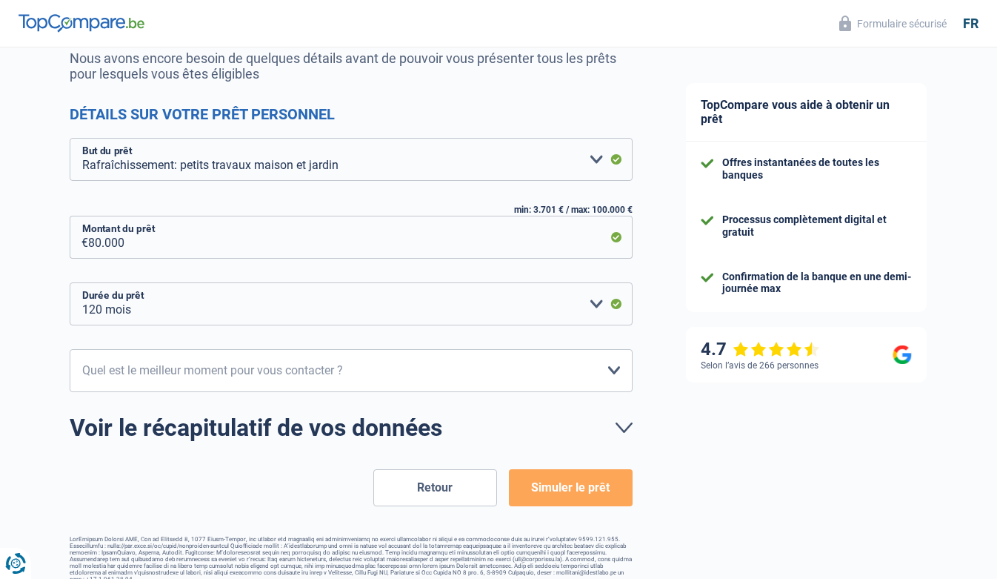
scroll to position [159, 0]
